Goal: Task Accomplishment & Management: Complete application form

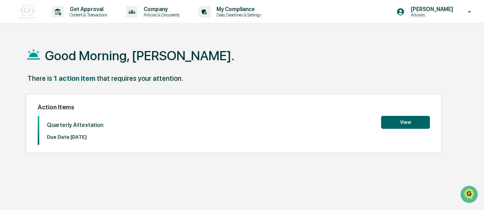
click at [390, 126] on button "View" at bounding box center [405, 122] width 49 height 13
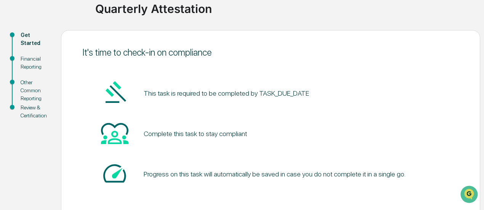
scroll to position [97, 0]
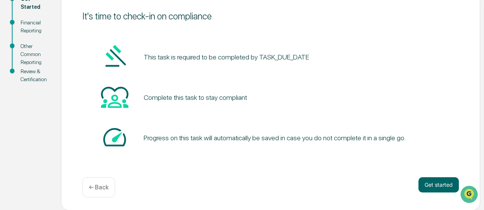
click at [430, 177] on div "It's time to check-in on compliance This task is required to be completed by TA…" at bounding box center [270, 102] width 419 height 216
click at [441, 184] on button "Get started" at bounding box center [438, 184] width 40 height 15
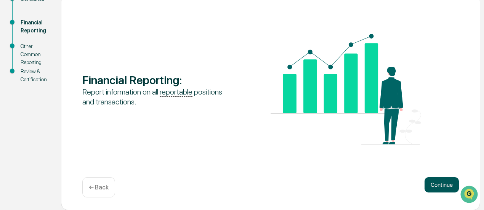
click at [442, 188] on button "Continue" at bounding box center [442, 184] width 34 height 15
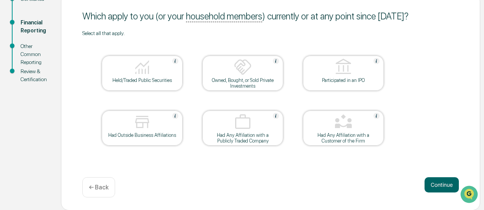
scroll to position [59, 0]
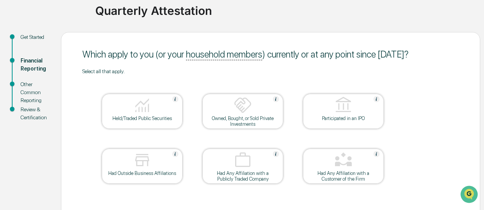
click at [132, 122] on div "Held/Traded Public Securities" at bounding box center [142, 111] width 81 height 35
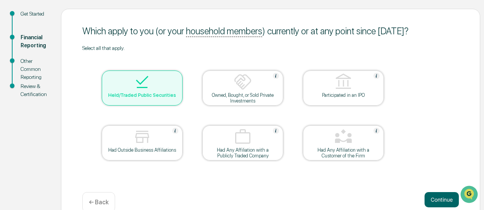
scroll to position [97, 0]
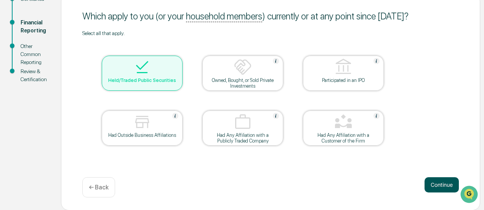
click at [430, 185] on button "Continue" at bounding box center [442, 184] width 34 height 15
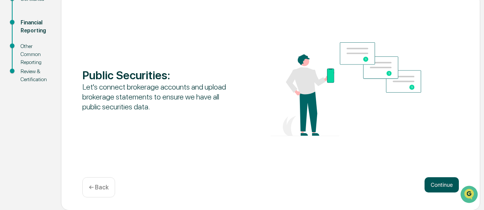
click at [436, 185] on button "Continue" at bounding box center [442, 184] width 34 height 15
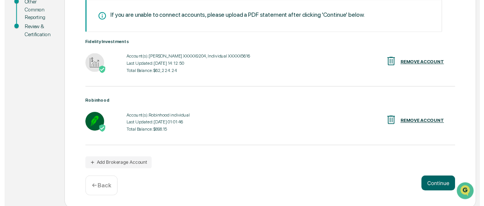
scroll to position [143, 0]
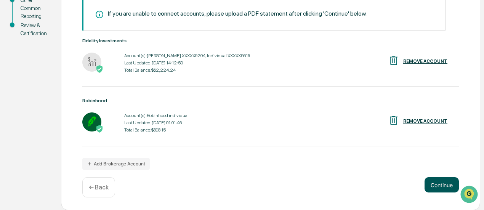
click at [441, 183] on button "Continue" at bounding box center [442, 184] width 34 height 15
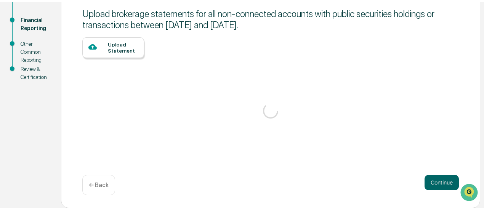
scroll to position [97, 0]
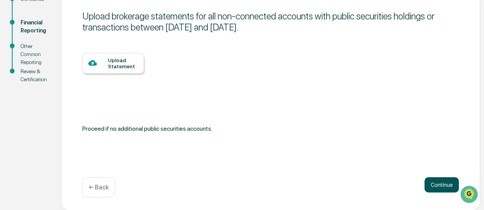
click at [441, 186] on button "Continue" at bounding box center [442, 184] width 34 height 15
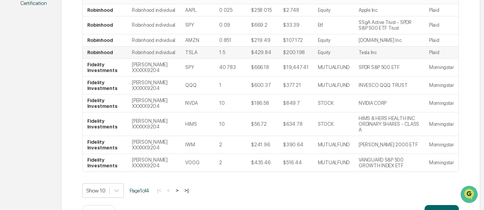
scroll to position [211, 0]
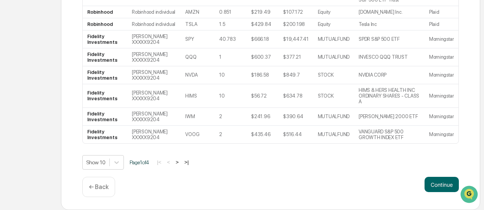
click at [179, 165] on button ">" at bounding box center [177, 162] width 8 height 6
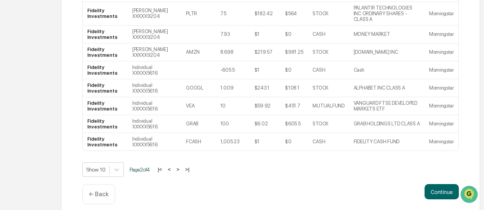
click at [182, 168] on button ">" at bounding box center [178, 169] width 8 height 6
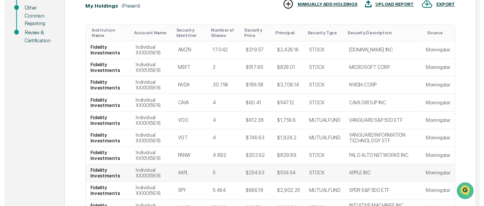
scroll to position [219, 0]
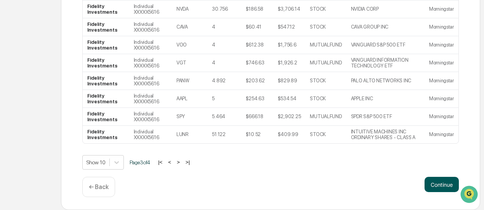
click at [442, 189] on button "Continue" at bounding box center [442, 184] width 34 height 15
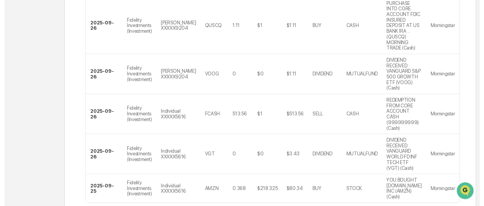
scroll to position [364, 0]
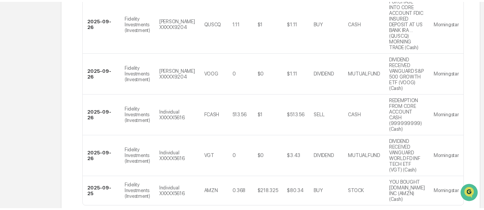
scroll to position [97, 0]
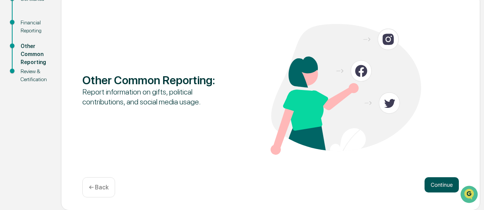
click at [432, 187] on button "Continue" at bounding box center [442, 184] width 34 height 15
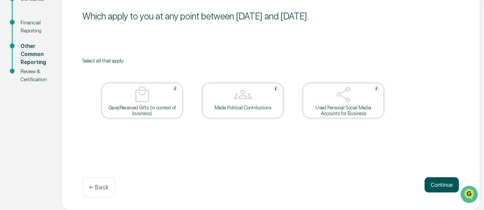
click at [433, 187] on button "Continue" at bounding box center [442, 184] width 34 height 15
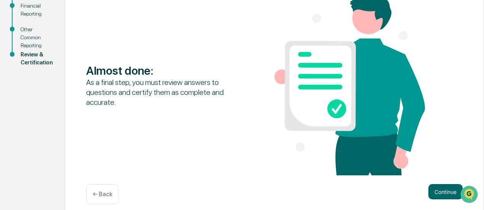
scroll to position [121, 0]
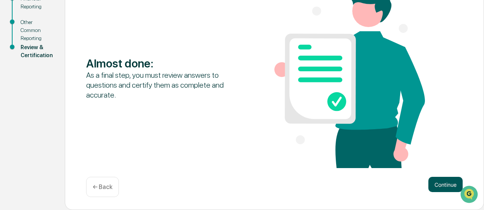
click at [445, 183] on button "Continue" at bounding box center [445, 184] width 34 height 15
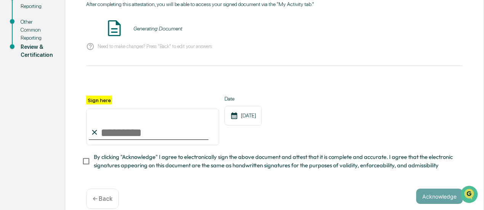
click at [143, 129] on input "Sign here" at bounding box center [152, 127] width 133 height 37
type input "**********"
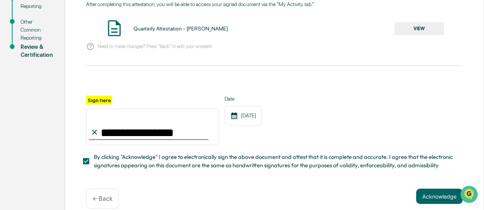
click at [440, 197] on button "Acknowledge" at bounding box center [439, 196] width 46 height 15
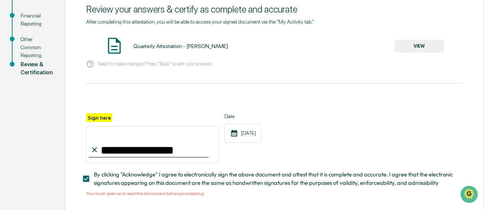
scroll to position [69, 0]
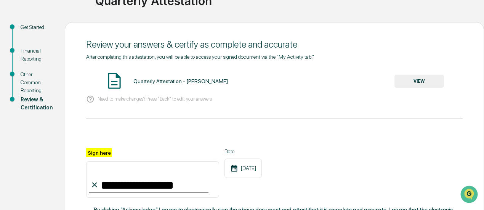
click at [428, 77] on button "VIEW" at bounding box center [419, 81] width 50 height 13
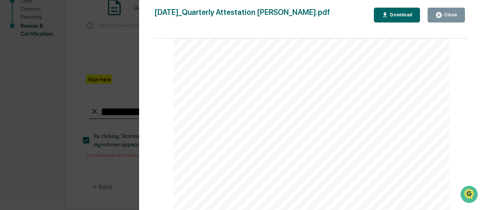
scroll to position [686, 0]
click at [464, 89] on div "Page 1/7 [DATE] C2 Private Wealth Quarterly Attestation - [PERSON_NAME] Content…" at bounding box center [311, 127] width 315 height 179
click at [444, 16] on div "Close" at bounding box center [450, 14] width 15 height 5
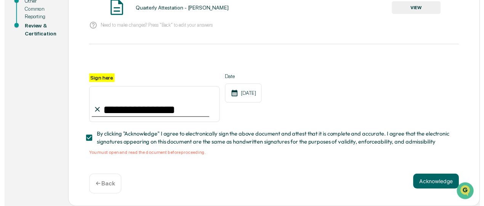
scroll to position [145, 0]
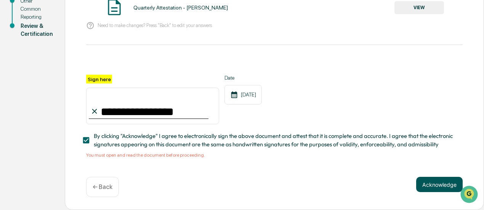
click at [438, 180] on button "Acknowledge" at bounding box center [439, 184] width 46 height 15
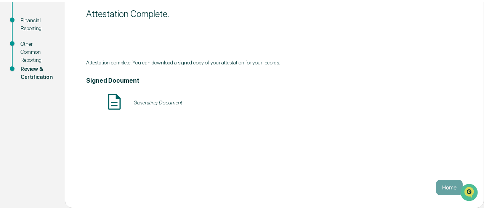
scroll to position [97, 0]
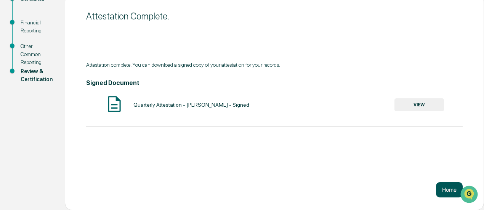
click at [448, 187] on button "Home" at bounding box center [449, 189] width 27 height 15
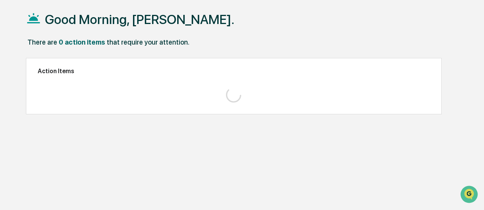
scroll to position [36, 0]
